Goal: Task Accomplishment & Management: Manage account settings

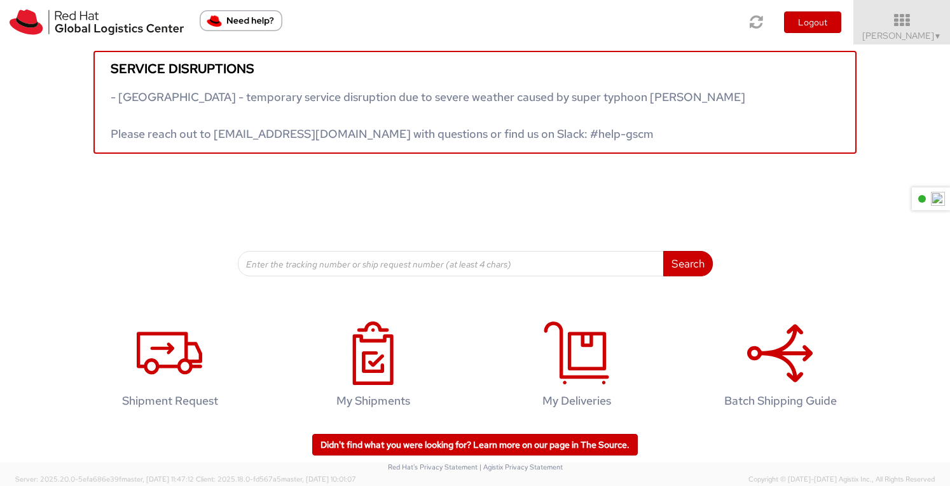
scroll to position [18, 0]
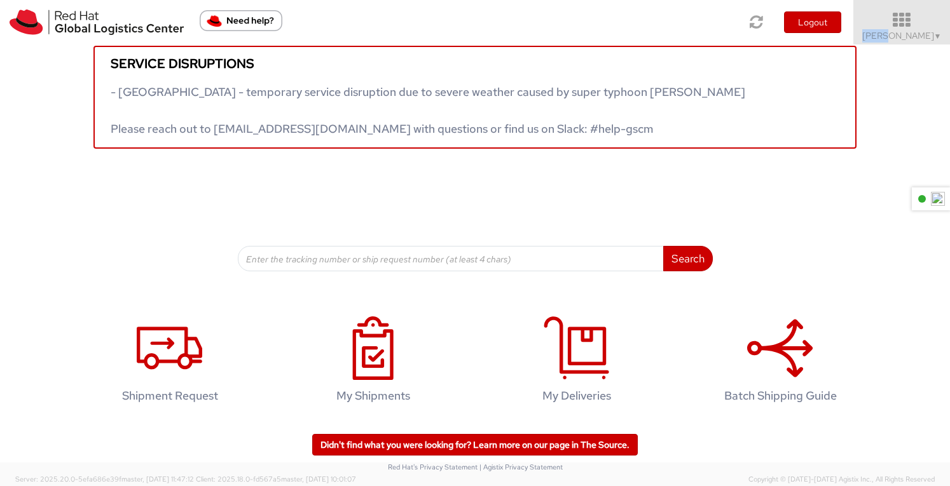
drag, startPoint x: 901, startPoint y: 30, endPoint x: 902, endPoint y: 36, distance: 6.5
click at [901, 31] on link "[PERSON_NAME] ▼" at bounding box center [901, 22] width 97 height 45
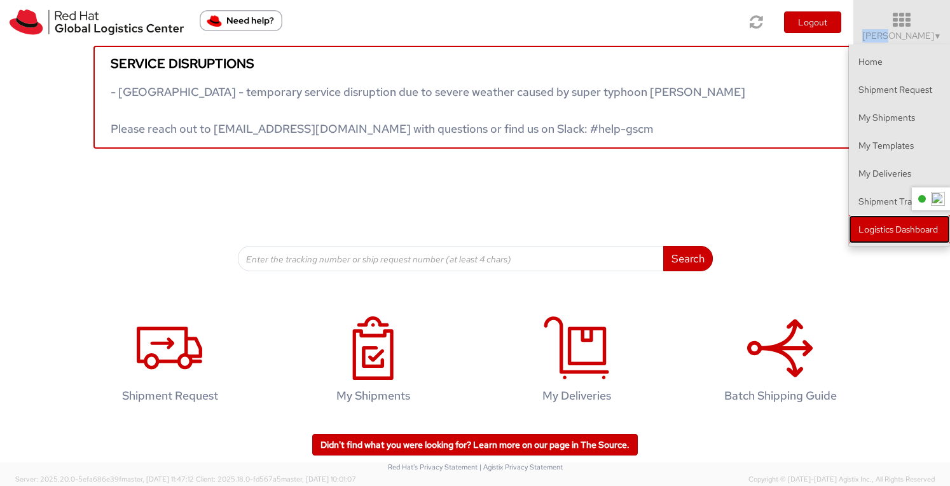
click at [890, 230] on link "Logistics Dashboard" at bounding box center [899, 230] width 101 height 28
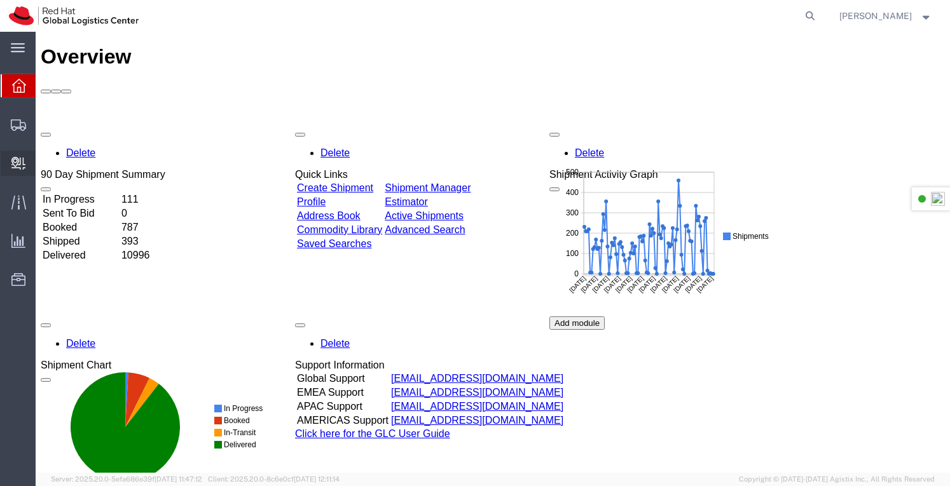
click at [0, 0] on span "Create Delivery" at bounding box center [0, 0] width 0 height 0
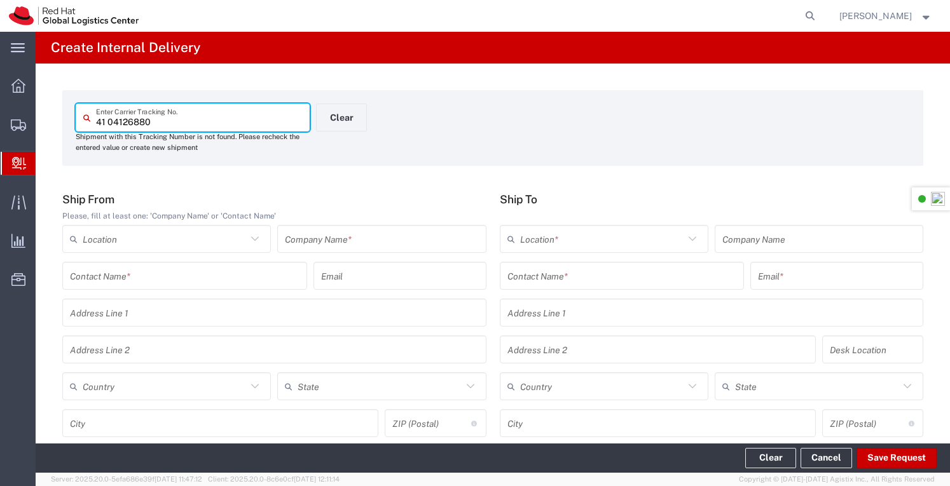
click at [109, 120] on input "41 04126880" at bounding box center [199, 118] width 206 height 22
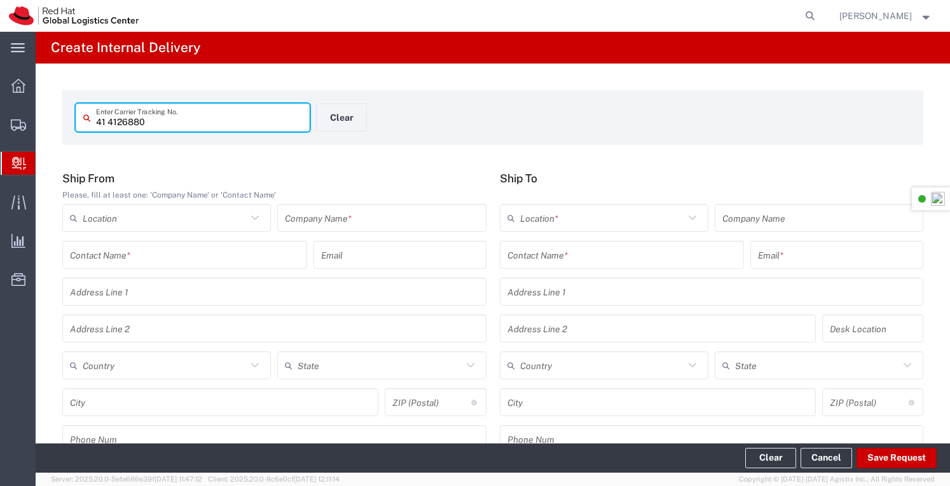
click at [170, 123] on input "41 4126880" at bounding box center [199, 118] width 206 height 22
click at [109, 121] on input "41 4126880" at bounding box center [199, 118] width 206 height 22
click at [155, 120] on input "414126880" at bounding box center [199, 118] width 206 height 22
click at [108, 118] on input "414126880" at bounding box center [199, 118] width 206 height 22
click at [105, 122] on input "414126880" at bounding box center [199, 118] width 206 height 22
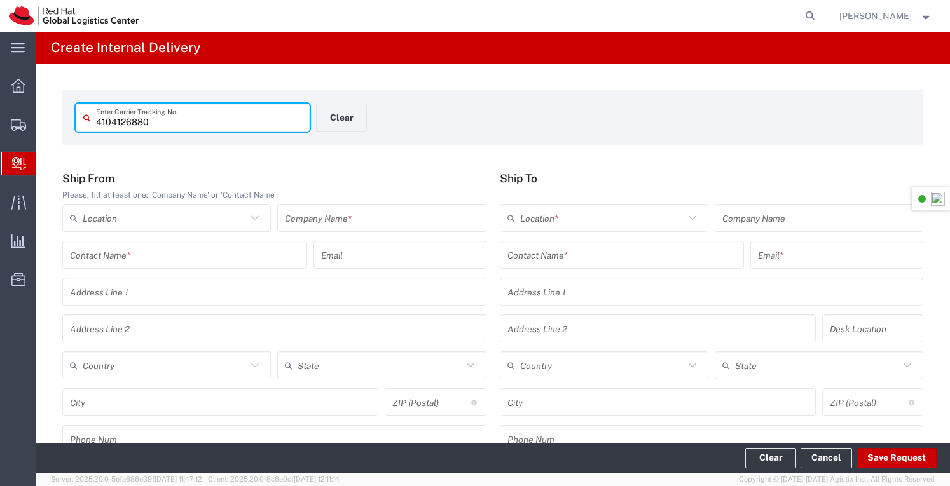
type input "4104126880"
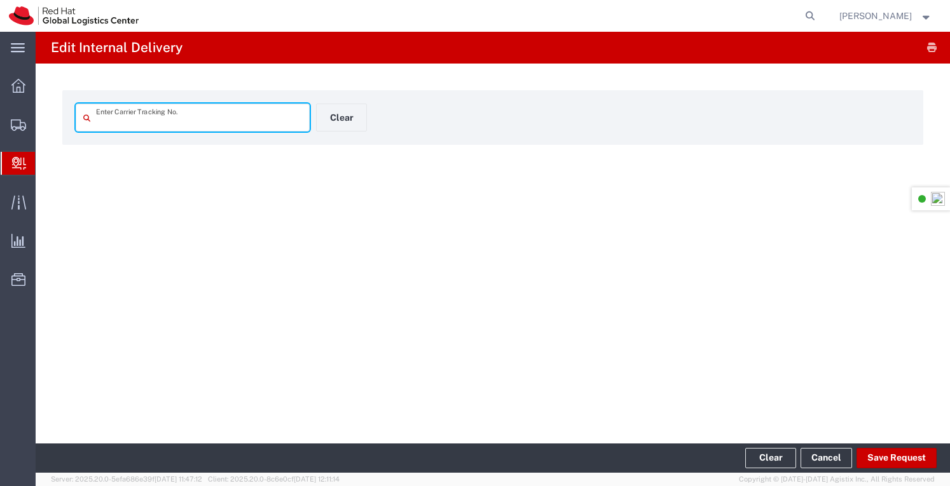
type input "4104126880"
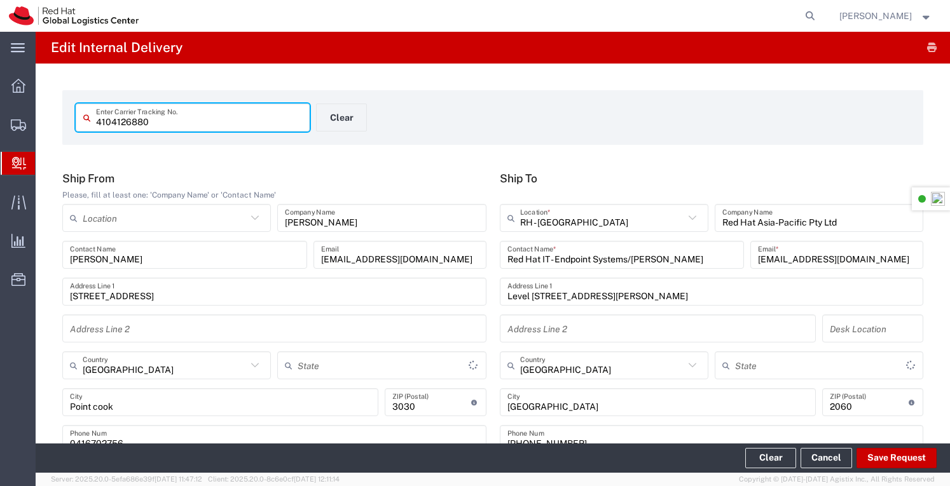
type input "Your Packaging"
type input "Domestic Express"
type input "Victoria"
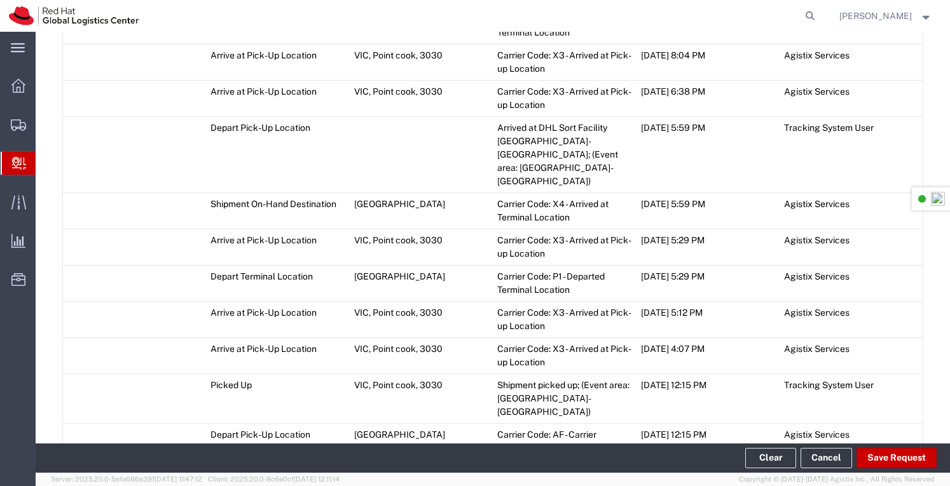
scroll to position [1601, 0]
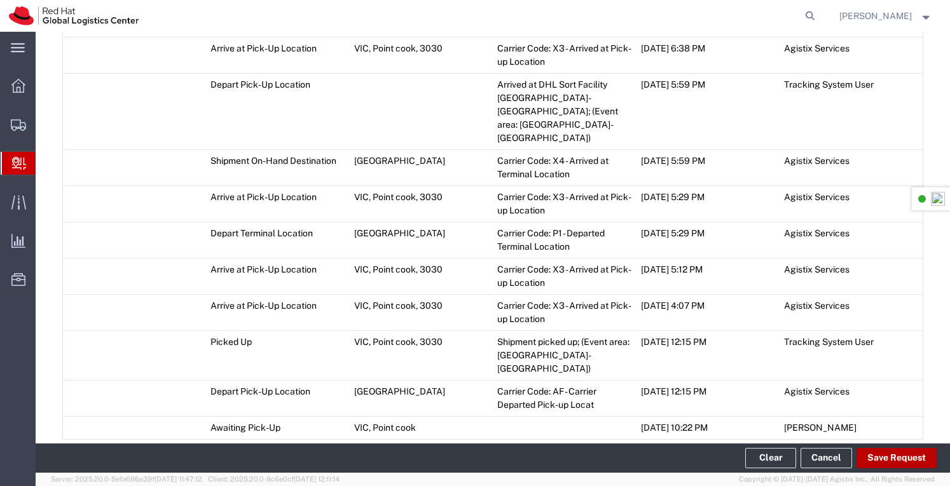
click at [876, 460] on button "Save Request" at bounding box center [896, 458] width 80 height 20
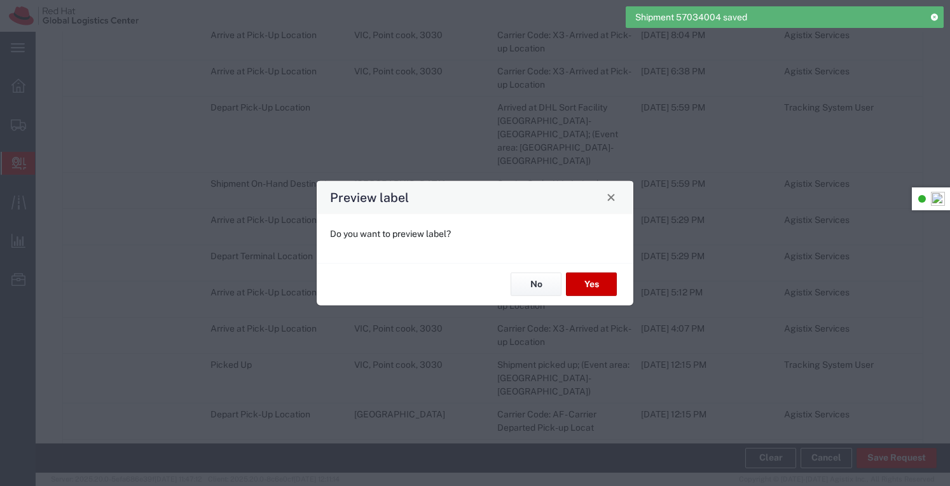
type input "Your Packaging"
type input "Domestic Express"
click at [540, 283] on button "No" at bounding box center [536, 285] width 51 height 24
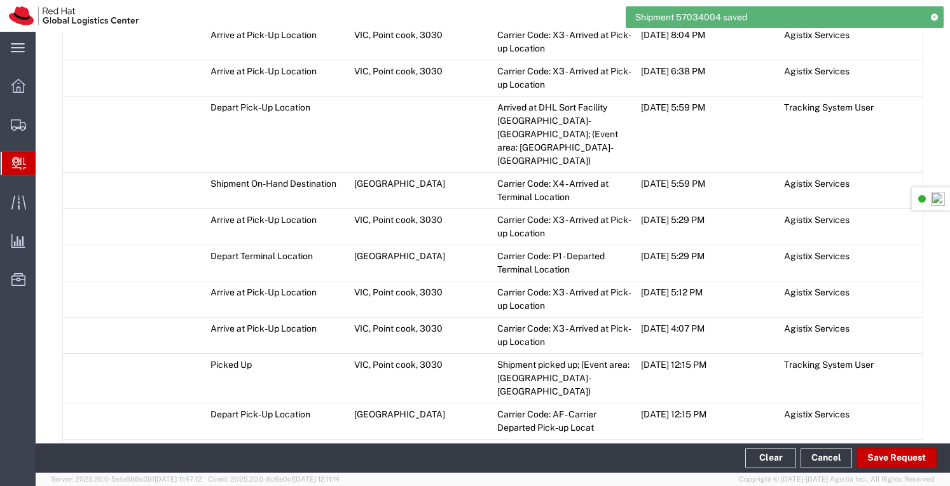
click at [128, 473] on span "Add Transit Event" at bounding box center [114, 478] width 72 height 10
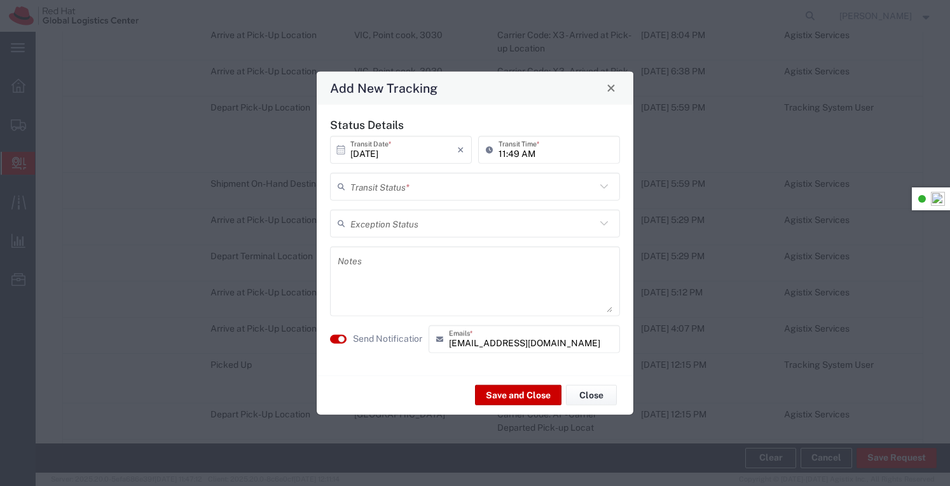
click at [605, 186] on icon at bounding box center [604, 186] width 17 height 17
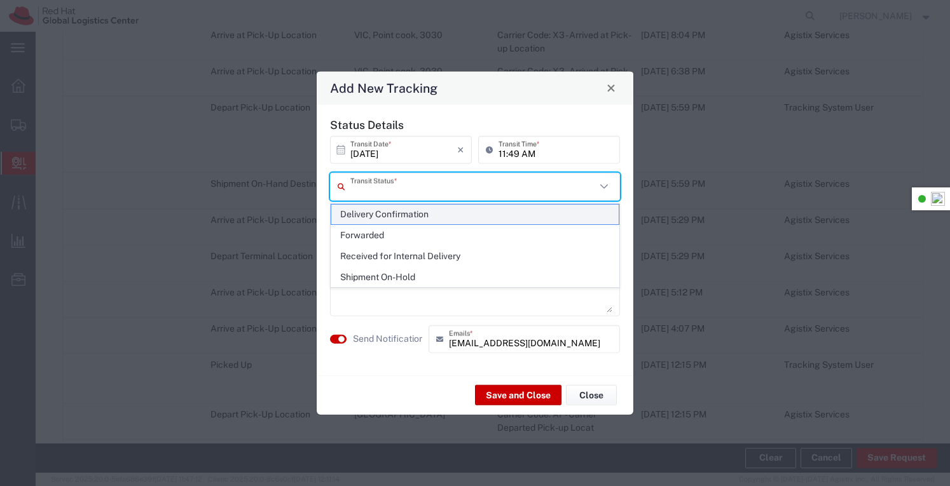
click at [419, 212] on span "Delivery Confirmation" at bounding box center [475, 215] width 288 height 20
type input "Delivery Confirmation"
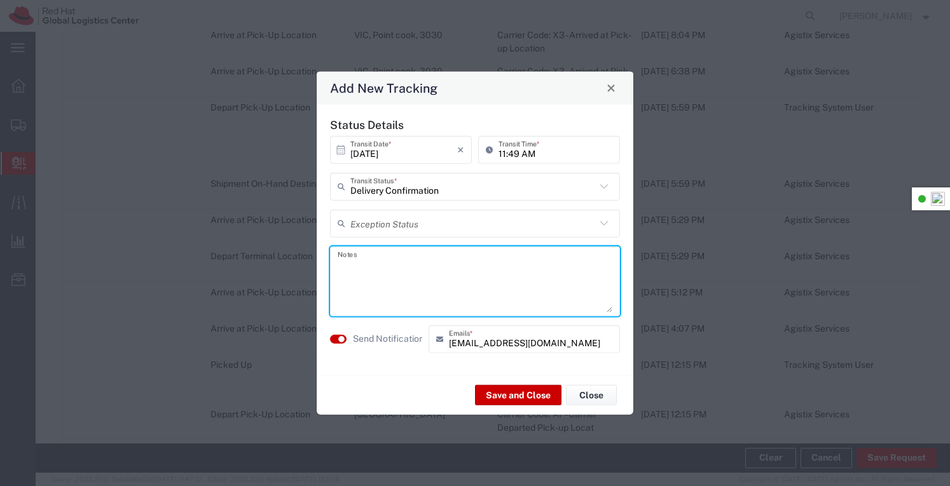
drag, startPoint x: 375, startPoint y: 270, endPoint x: 385, endPoint y: 257, distance: 16.8
click at [375, 270] on textarea at bounding box center [475, 281] width 275 height 62
type textarea "O"
type textarea "Placed in IT storeroom"
click at [509, 395] on button "Save and Close" at bounding box center [518, 395] width 86 height 20
